Goal: Task Accomplishment & Management: Manage account settings

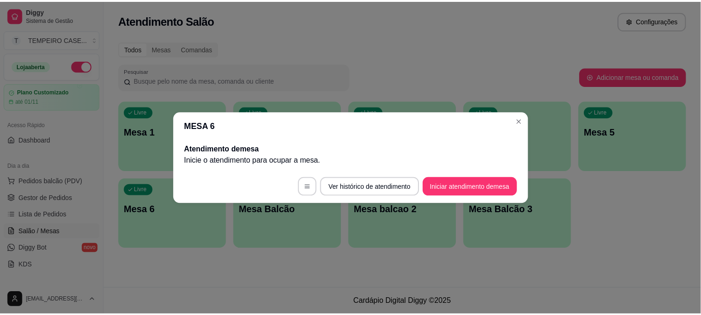
scroll to position [52, 0]
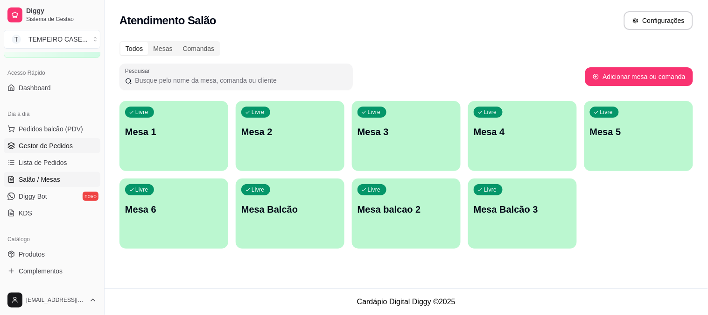
click at [35, 152] on link "Gestor de Pedidos" at bounding box center [52, 145] width 97 height 15
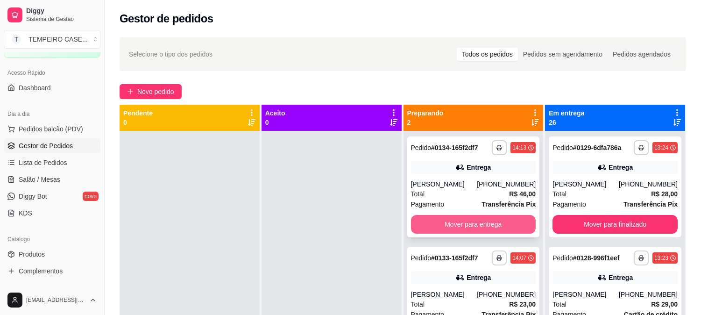
click at [489, 216] on button "Mover para entrega" at bounding box center [473, 224] width 125 height 19
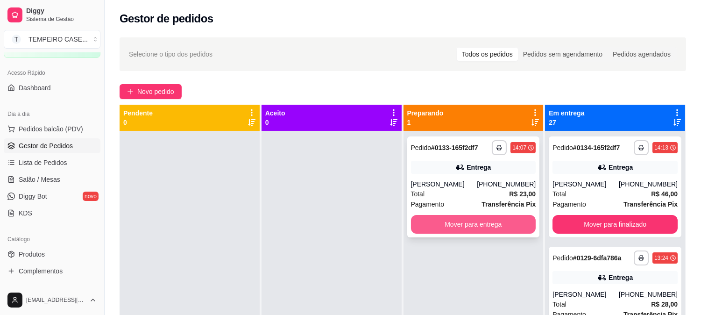
click at [487, 221] on button "Mover para entrega" at bounding box center [473, 224] width 125 height 19
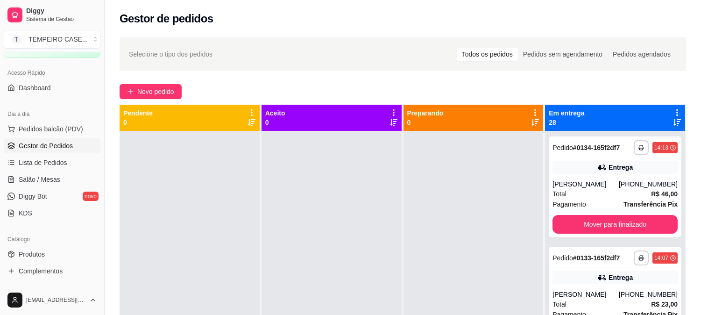
click at [675, 113] on div "Em entrega 28" at bounding box center [615, 118] width 140 height 26
click at [673, 111] on icon at bounding box center [677, 112] width 8 height 8
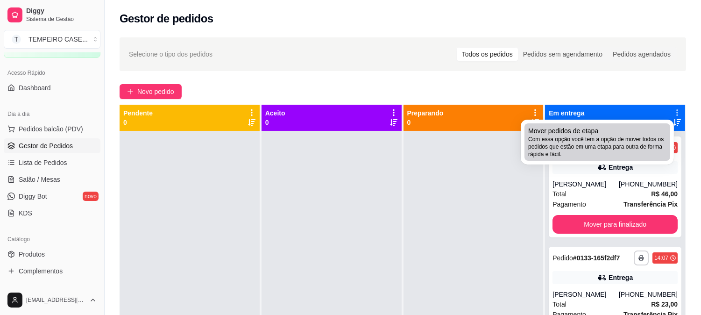
click at [590, 146] on span "Com essa opção você tem a opção de mover todos os pedidos que estão em uma etap…" at bounding box center [597, 146] width 138 height 22
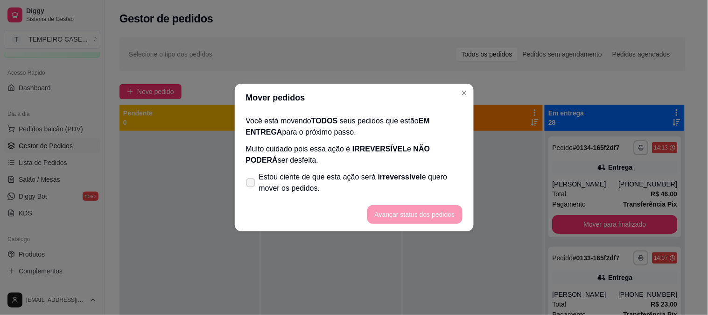
click at [360, 188] on span "Estou ciente de que esta ação será irreverssível e quero mover os pedidos." at bounding box center [361, 182] width 204 height 22
click at [252, 188] on input "Estou ciente de que esta ação será irreverssível e quero mover os pedidos." at bounding box center [249, 187] width 6 height 6
checkbox input "true"
click at [395, 213] on button "Avançar status dos pedidos" at bounding box center [414, 214] width 95 height 19
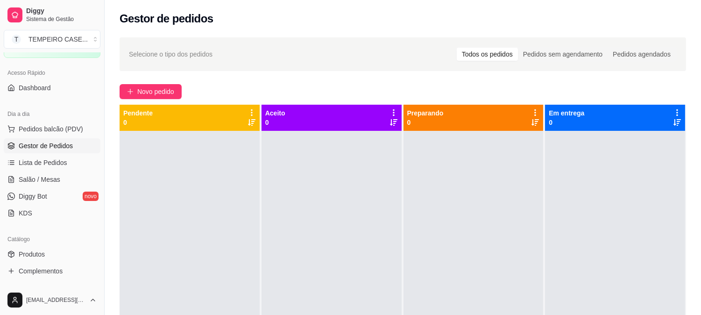
drag, startPoint x: 441, startPoint y: 215, endPoint x: 442, endPoint y: 211, distance: 4.8
click at [442, 211] on div at bounding box center [473, 288] width 140 height 315
click at [438, 208] on div at bounding box center [473, 288] width 140 height 315
click at [492, 213] on div at bounding box center [473, 288] width 140 height 315
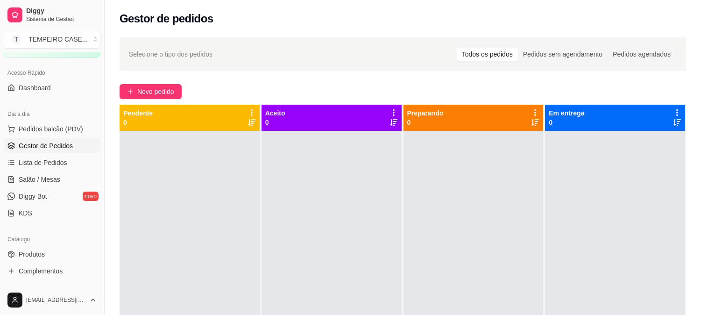
click at [489, 184] on div at bounding box center [473, 288] width 140 height 315
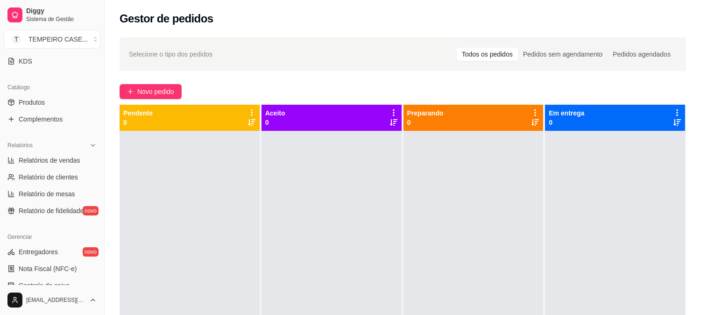
scroll to position [207, 0]
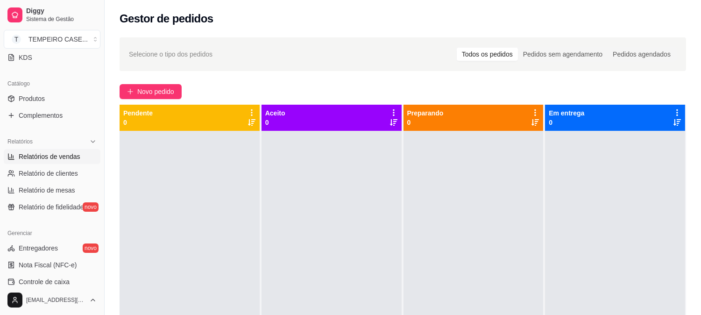
click at [59, 160] on span "Relatórios de vendas" at bounding box center [50, 156] width 62 height 9
